Goal: Task Accomplishment & Management: Use online tool/utility

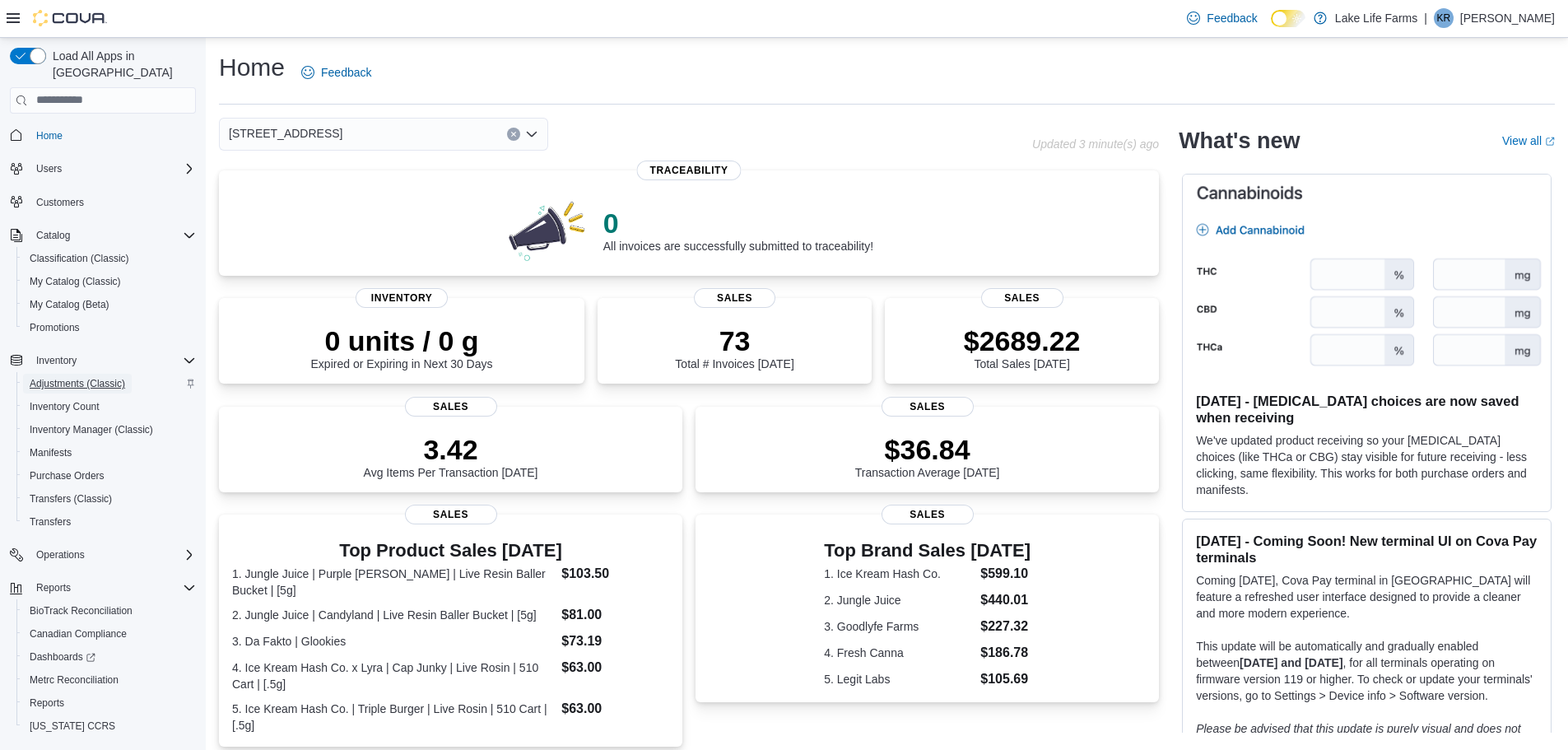
click at [54, 377] on span "Adjustments (Classic)" at bounding box center [78, 384] width 96 height 13
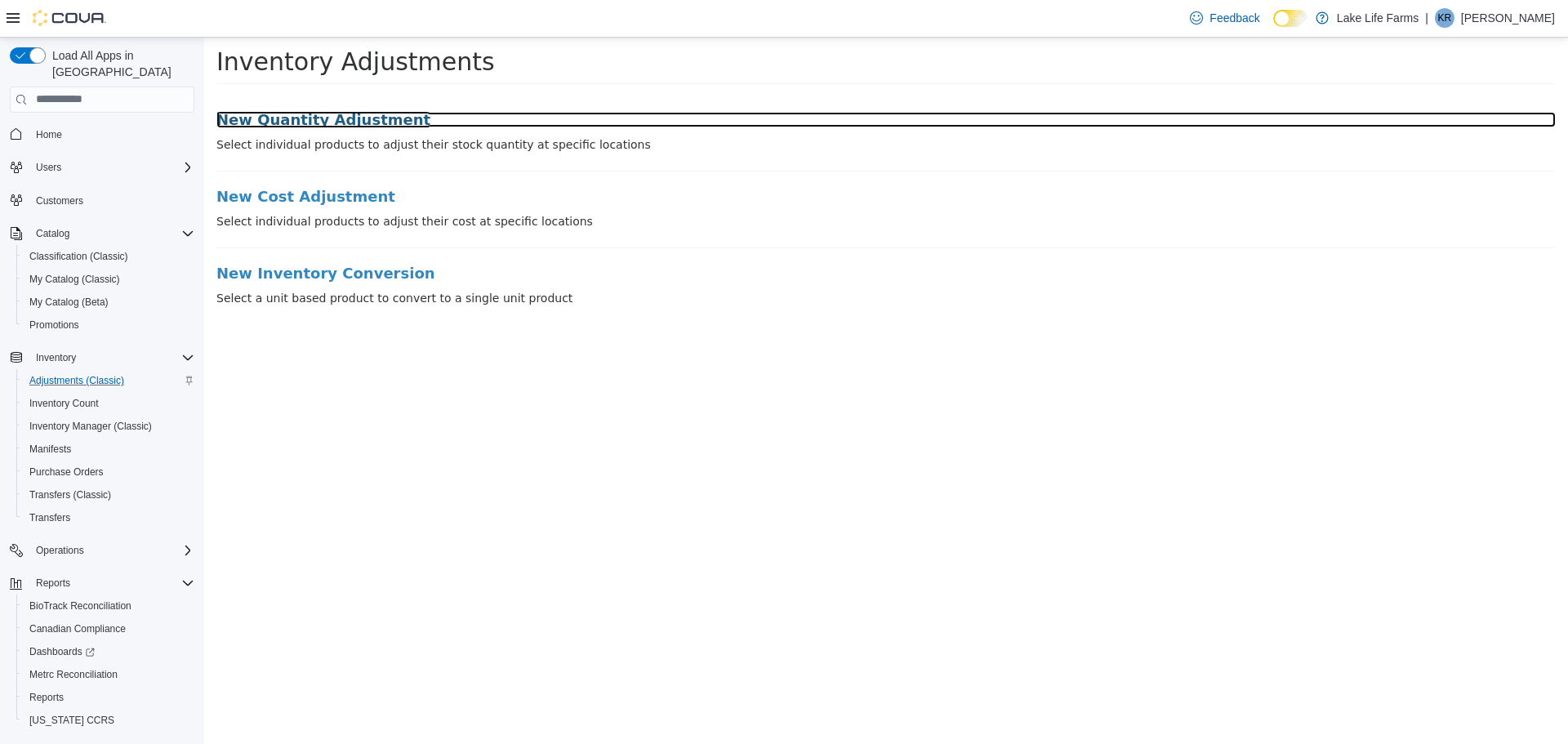
click at [307, 114] on h3 "New Quantity Adjustment" at bounding box center [886, 120] width 1339 height 17
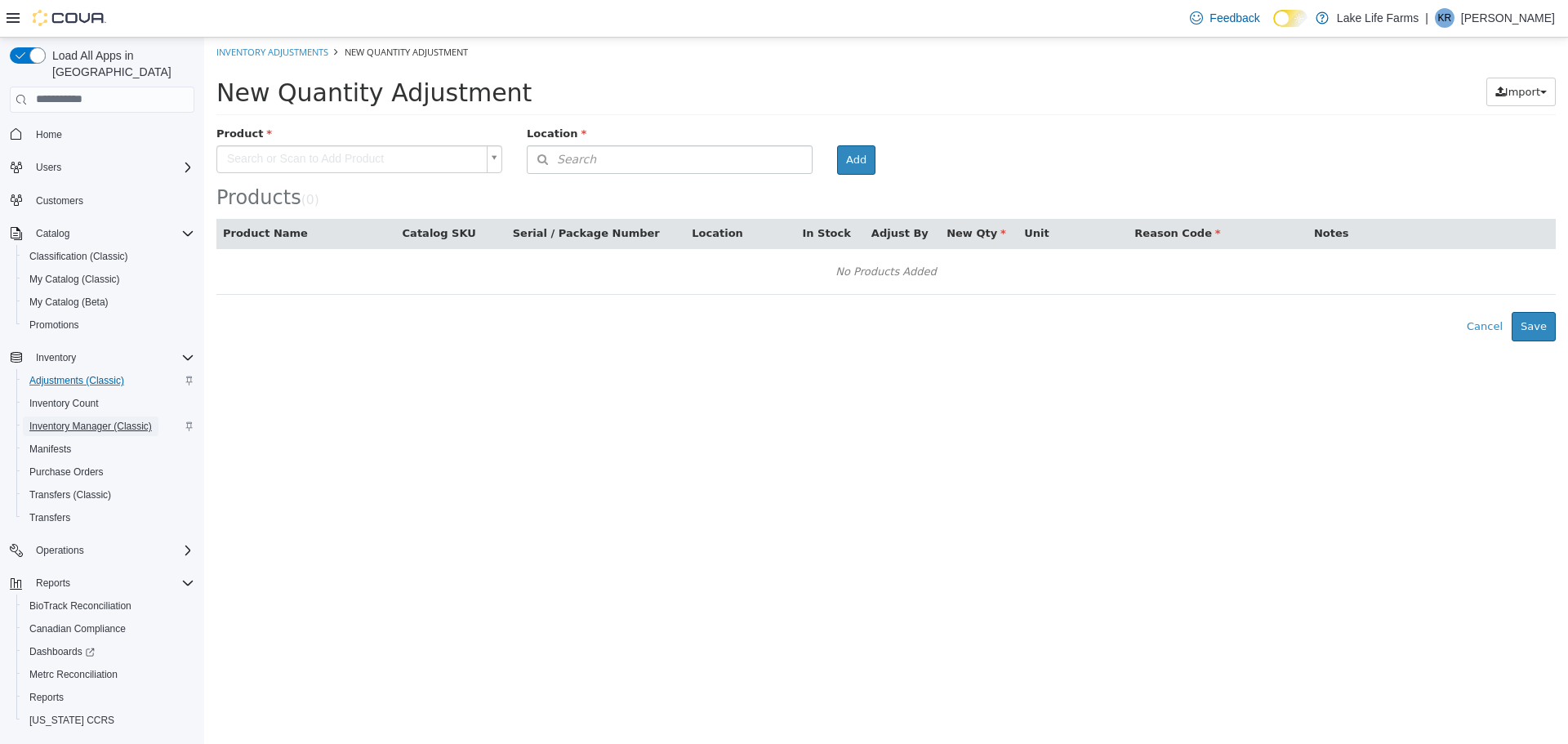
click at [84, 420] on span "Inventory Manager (Classic)" at bounding box center [91, 426] width 123 height 13
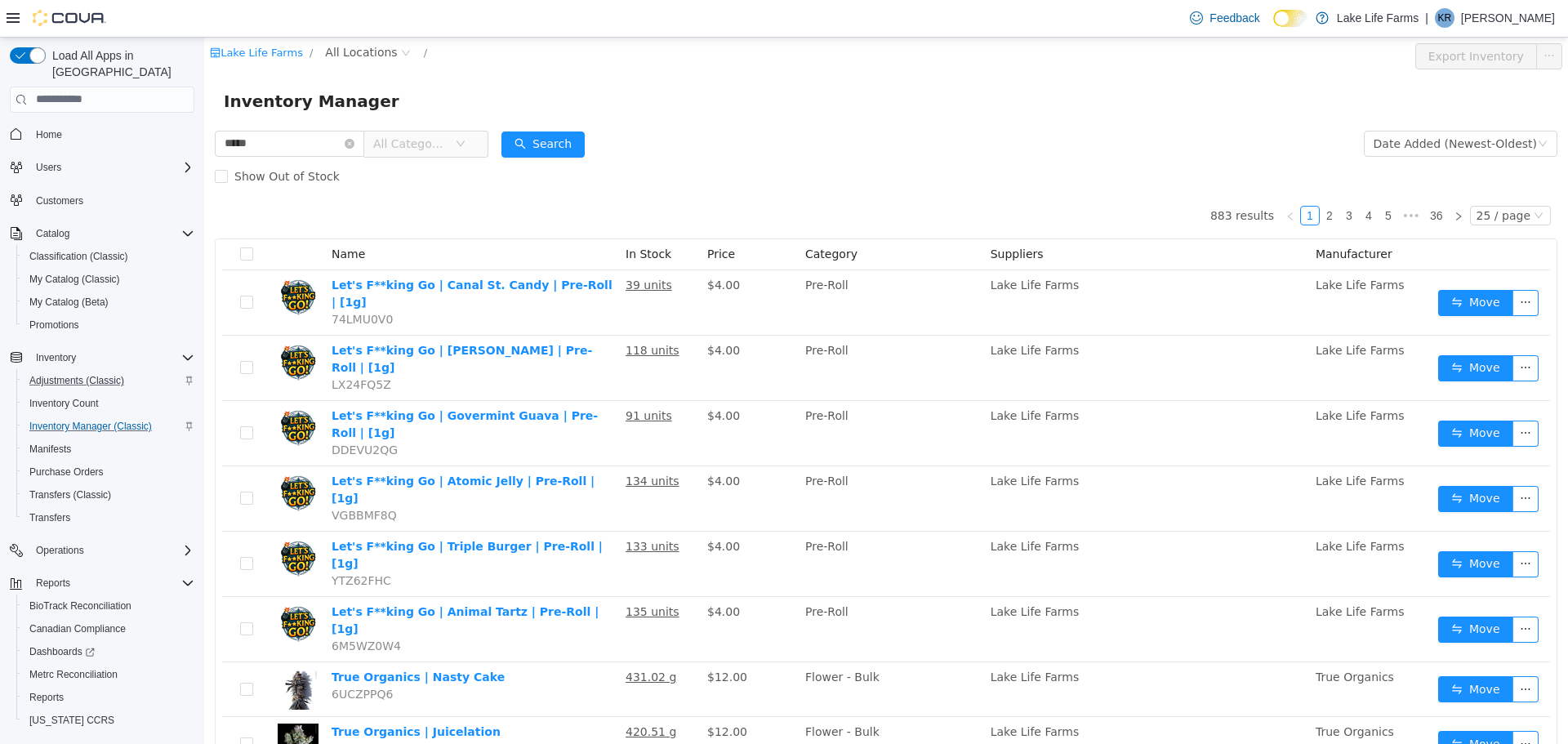
type input "**********"
click at [547, 151] on button "Search" at bounding box center [543, 144] width 84 height 26
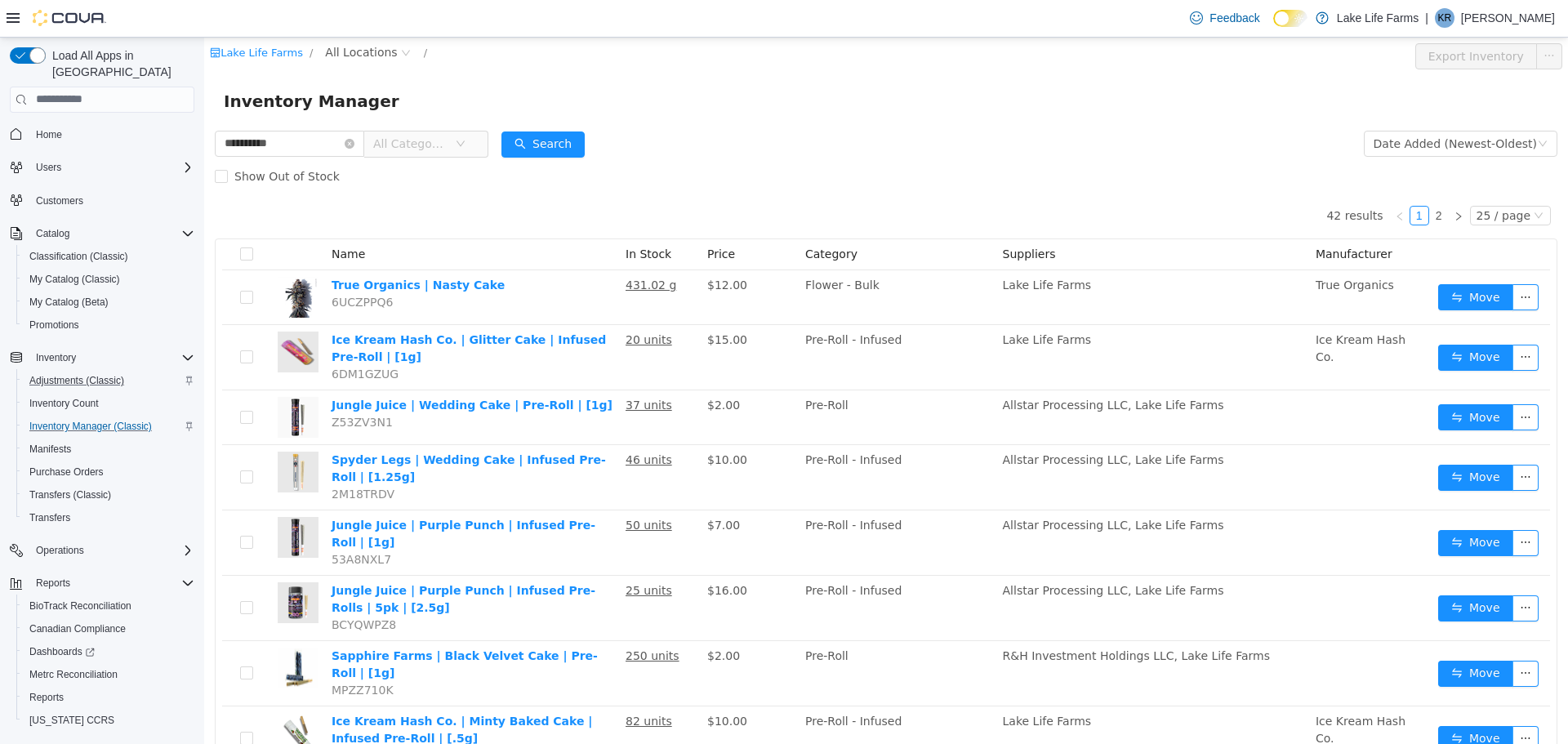
click at [442, 133] on span "All Categories" at bounding box center [414, 143] width 82 height 24
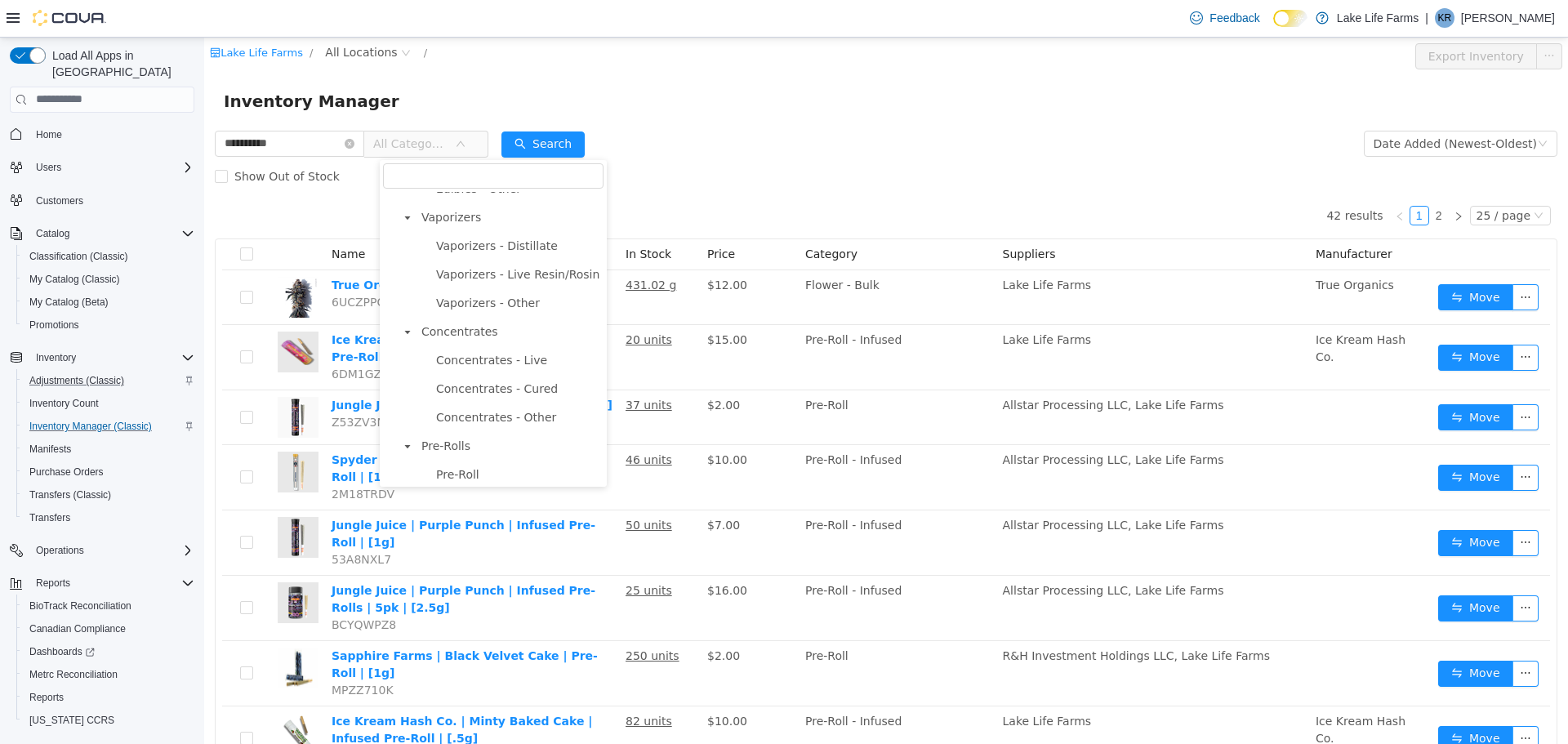
scroll to position [449, 0]
click at [469, 388] on span "Pre-Roll" at bounding box center [457, 385] width 44 height 13
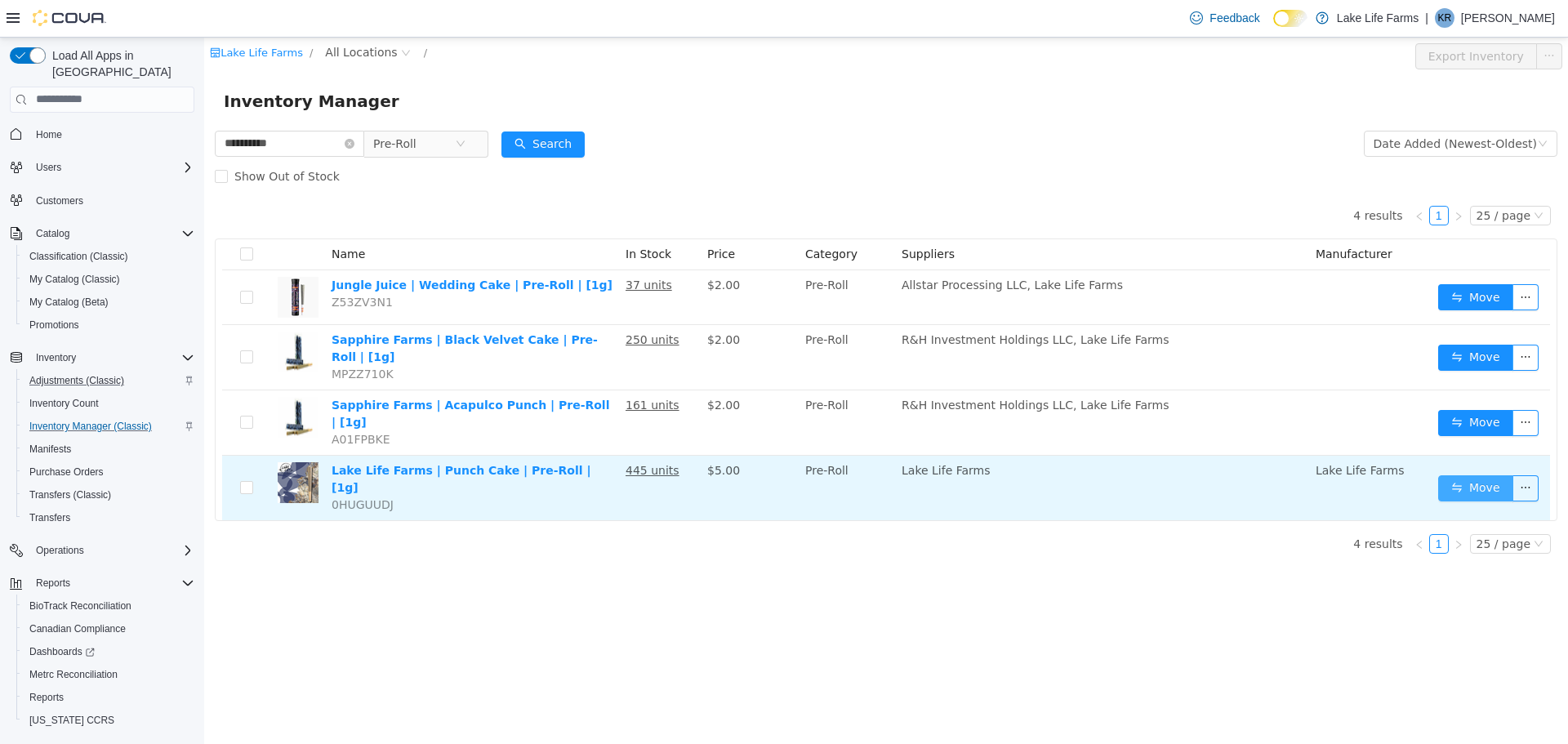
click at [1451, 475] on button "Move" at bounding box center [1475, 488] width 75 height 26
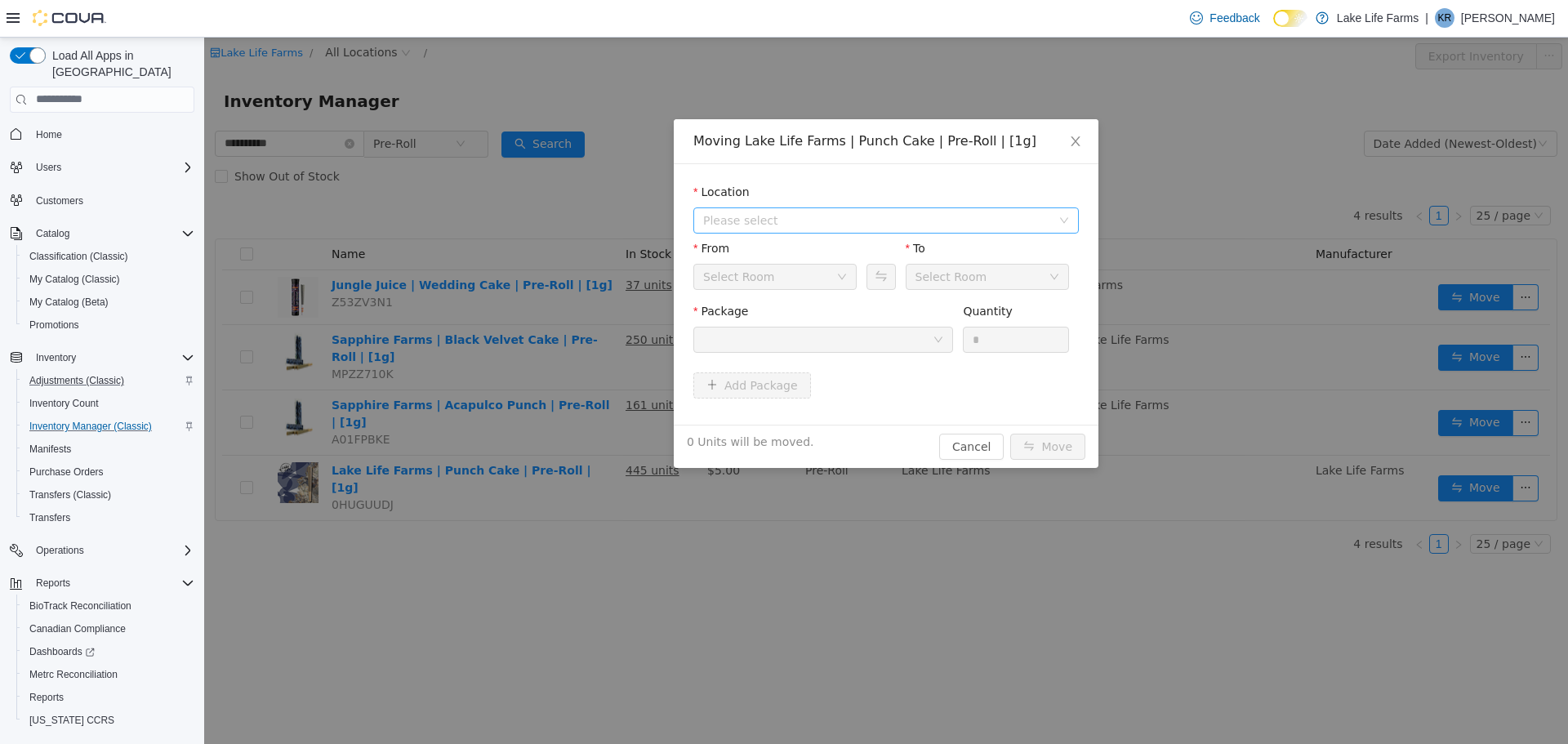
click at [861, 213] on span "Please select" at bounding box center [877, 220] width 347 height 17
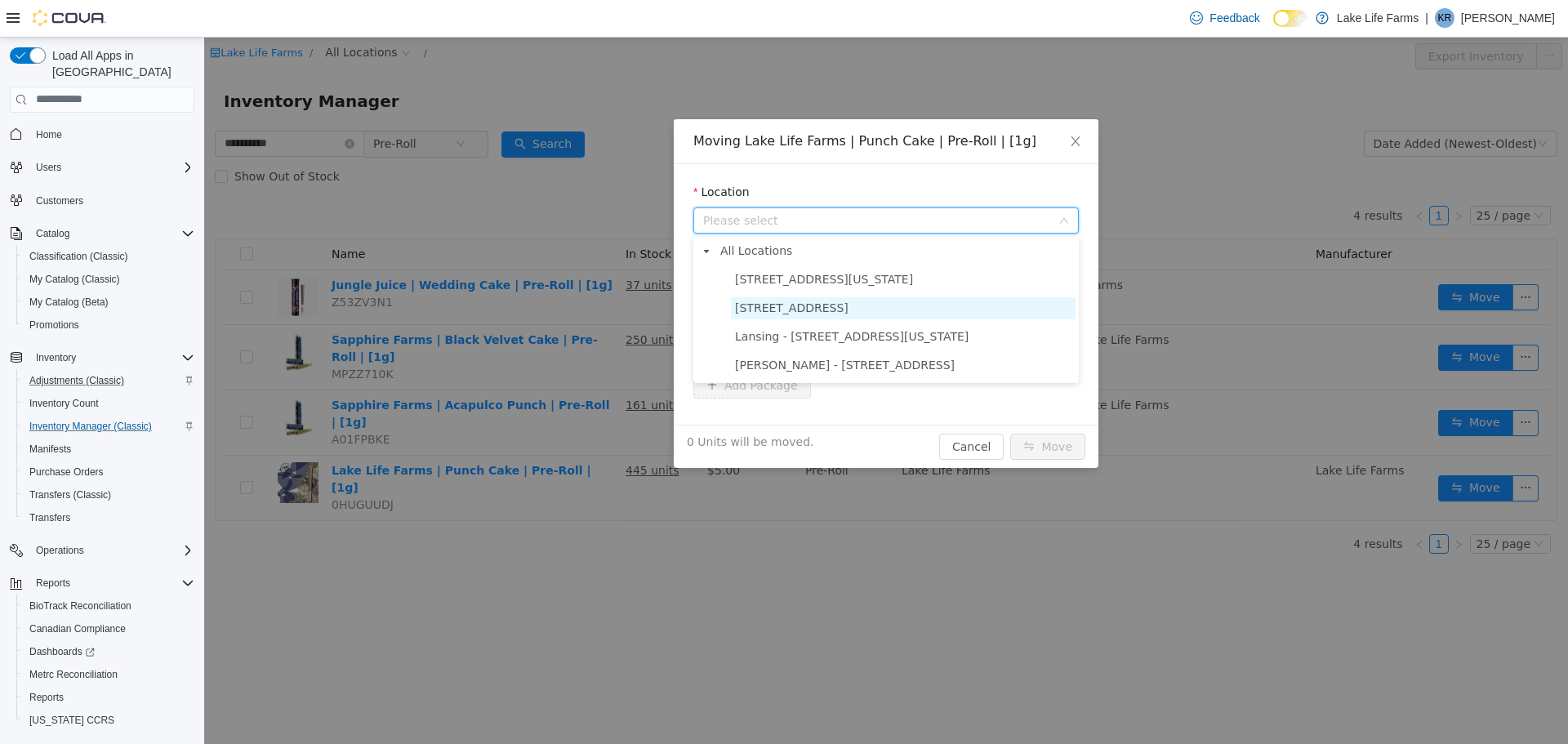
click at [852, 304] on span "[STREET_ADDRESS]" at bounding box center [903, 307] width 345 height 22
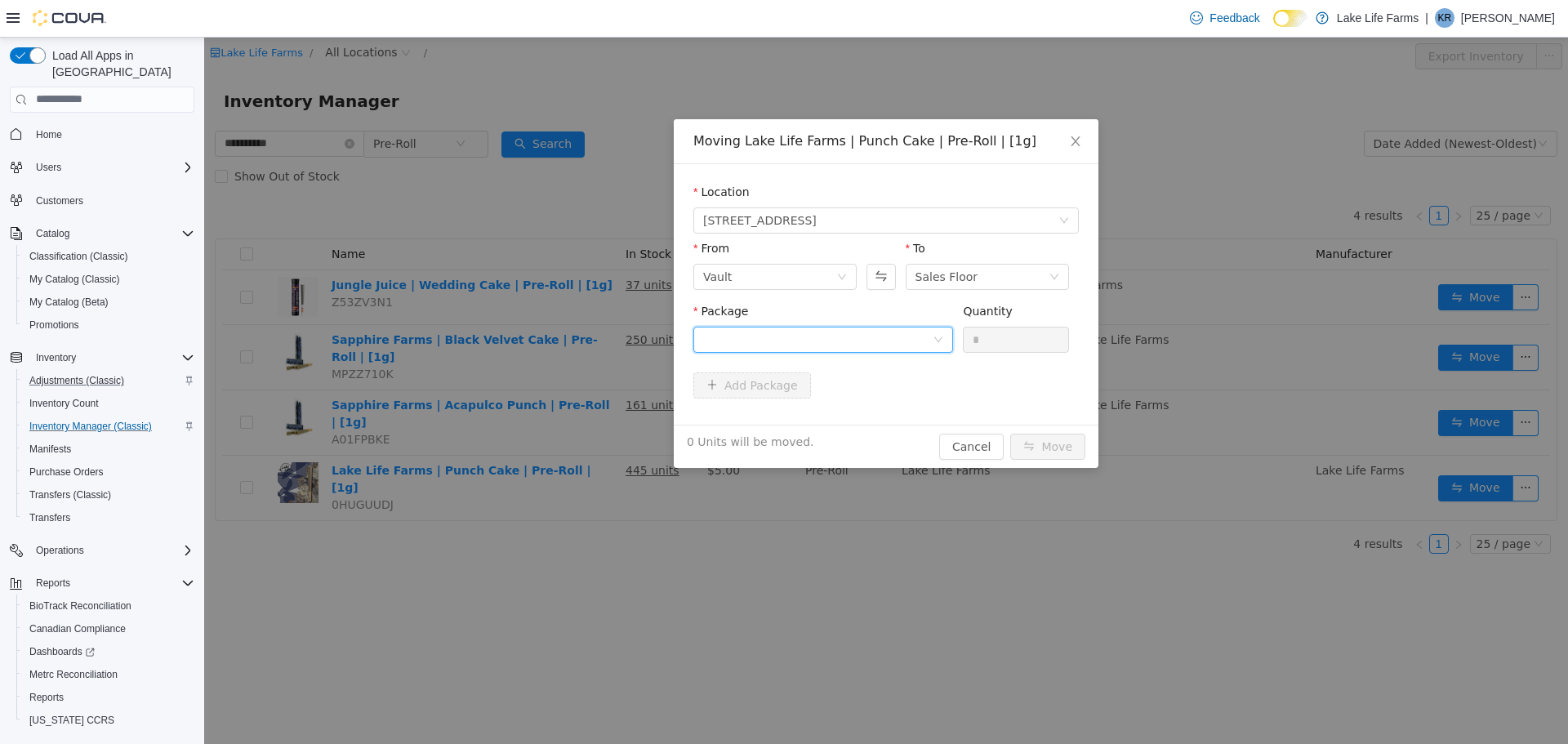
click at [849, 350] on div at bounding box center [817, 339] width 229 height 24
click at [849, 410] on li "1A405030002BDF5000026408 Quantity : 100 Units" at bounding box center [823, 406] width 260 height 44
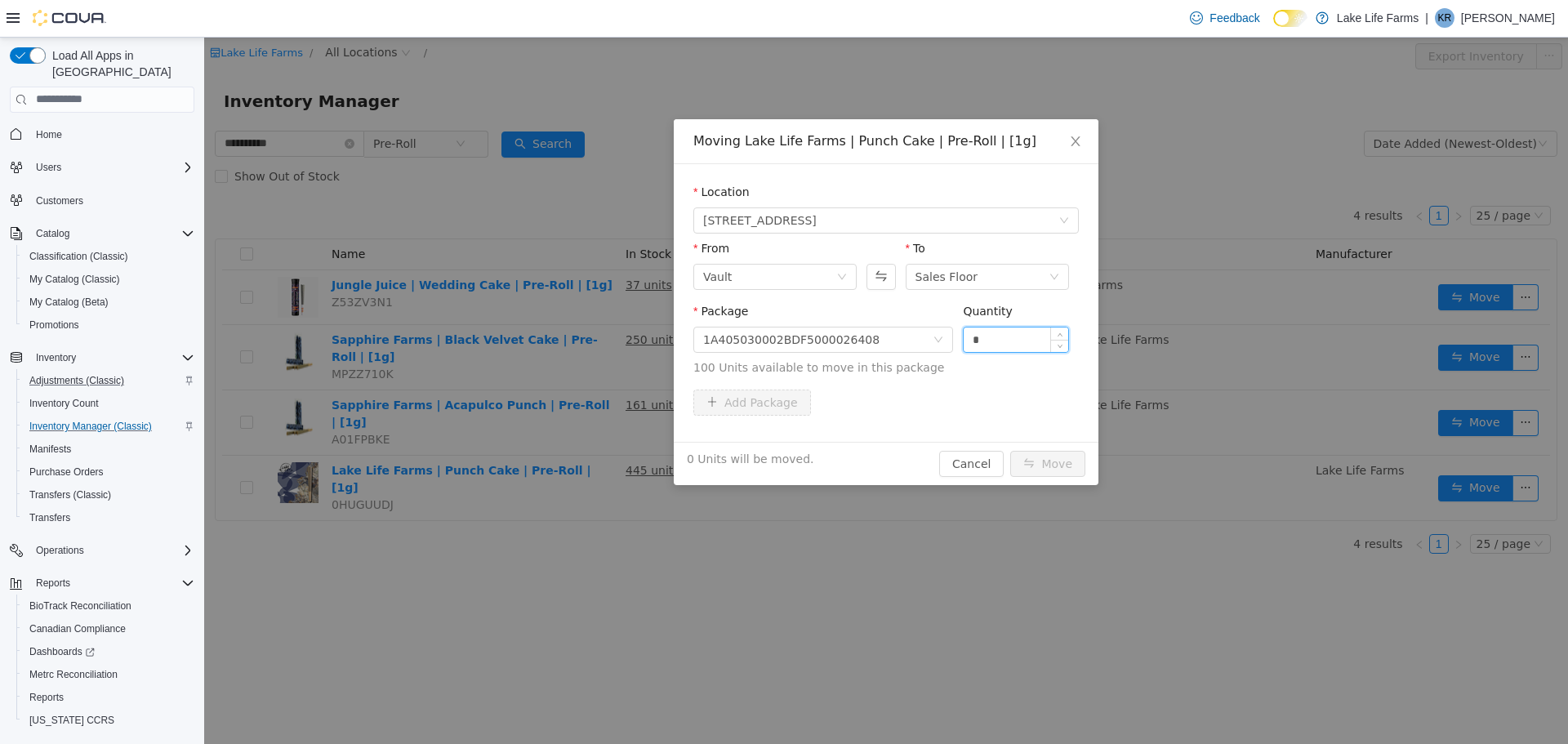
click at [994, 334] on input "*" at bounding box center [1015, 339] width 105 height 24
type input "**"
click at [1053, 465] on button "Move" at bounding box center [1047, 463] width 75 height 26
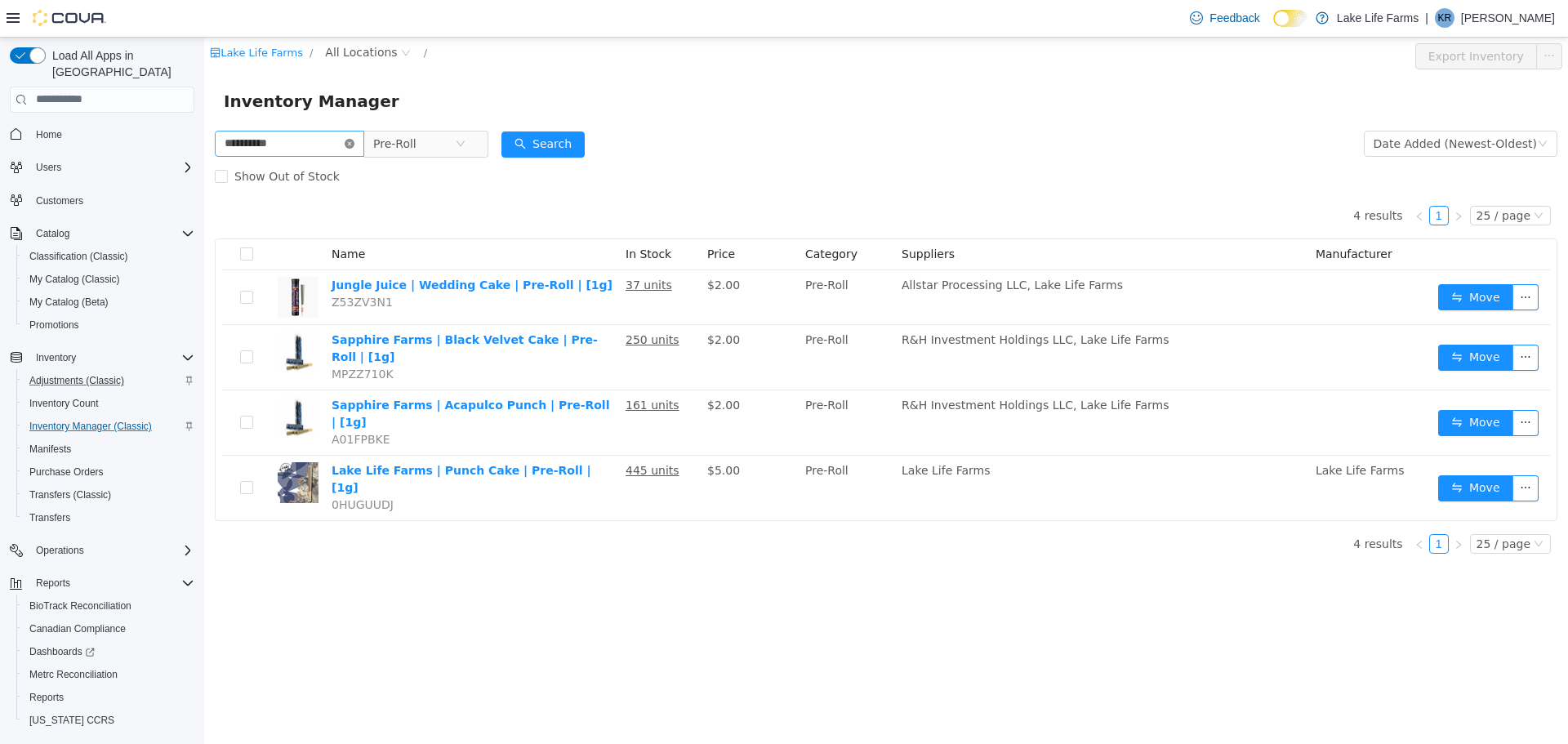
click at [354, 138] on icon "icon: close-circle" at bounding box center [349, 143] width 10 height 10
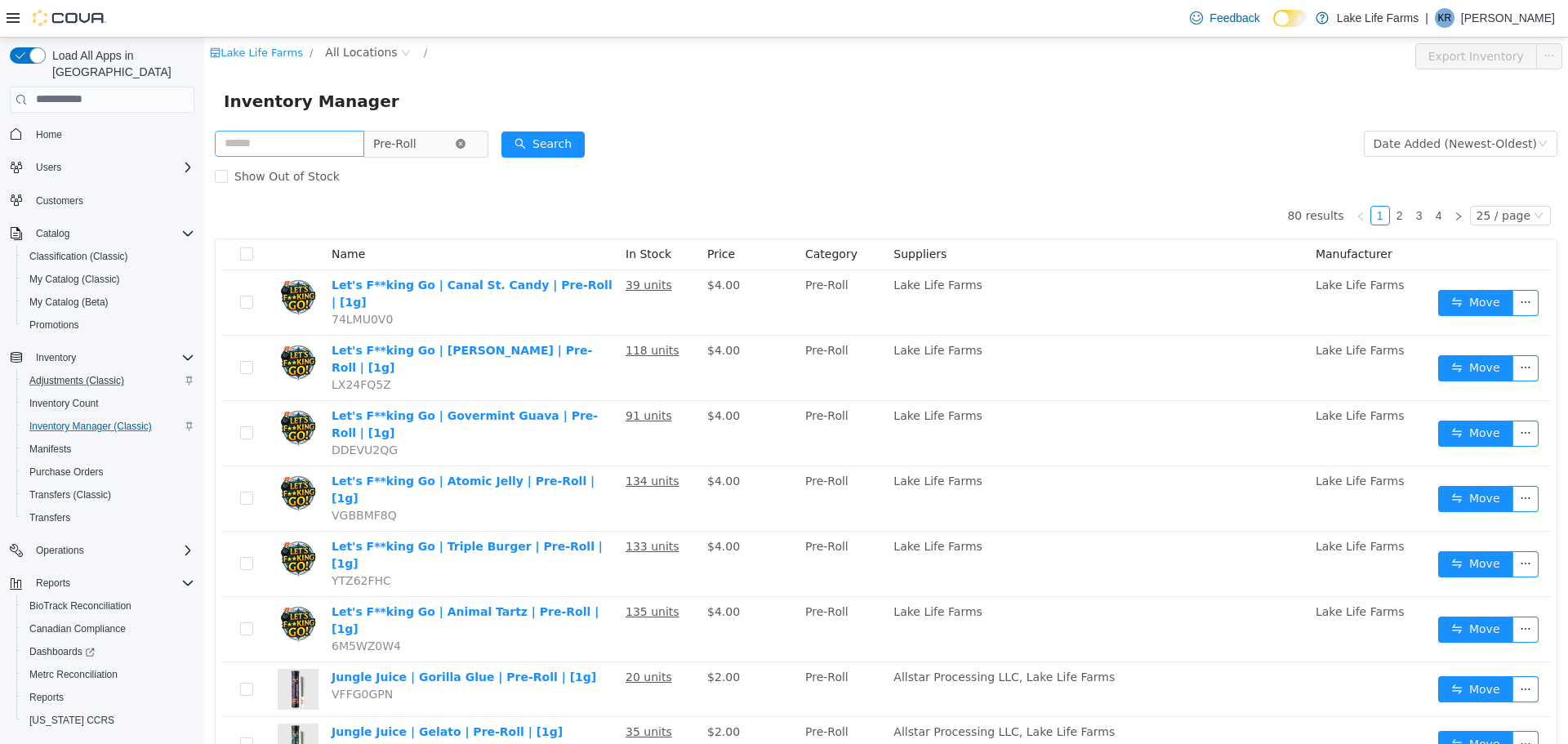
click at [465, 140] on icon "icon: close-circle" at bounding box center [460, 143] width 10 height 10
